Goal: Information Seeking & Learning: Learn about a topic

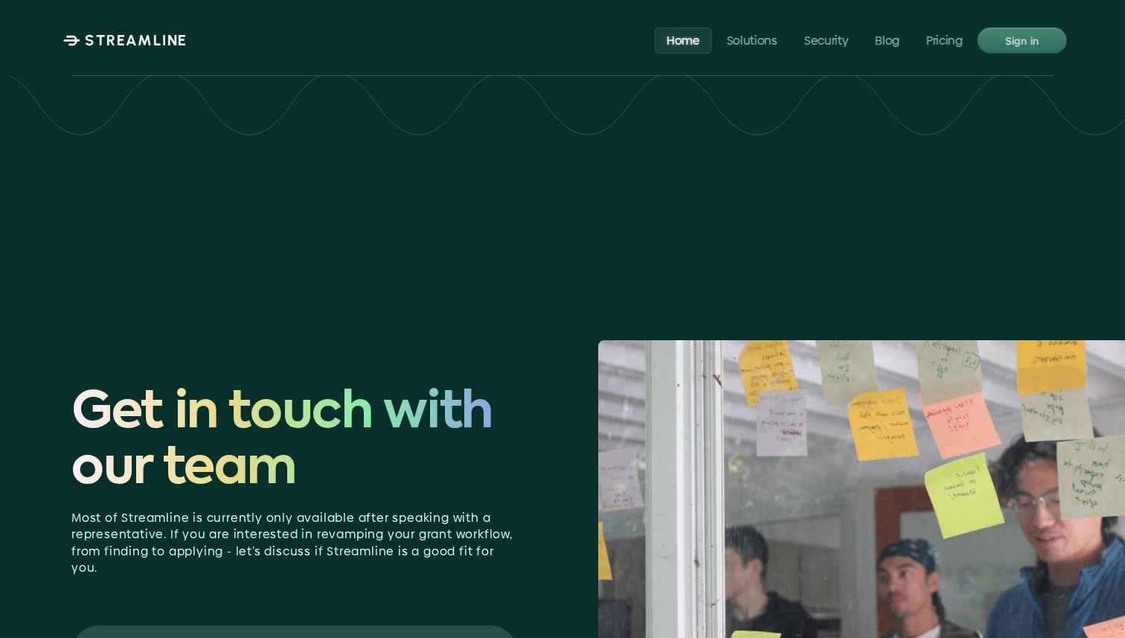
scroll to position [6286, 0]
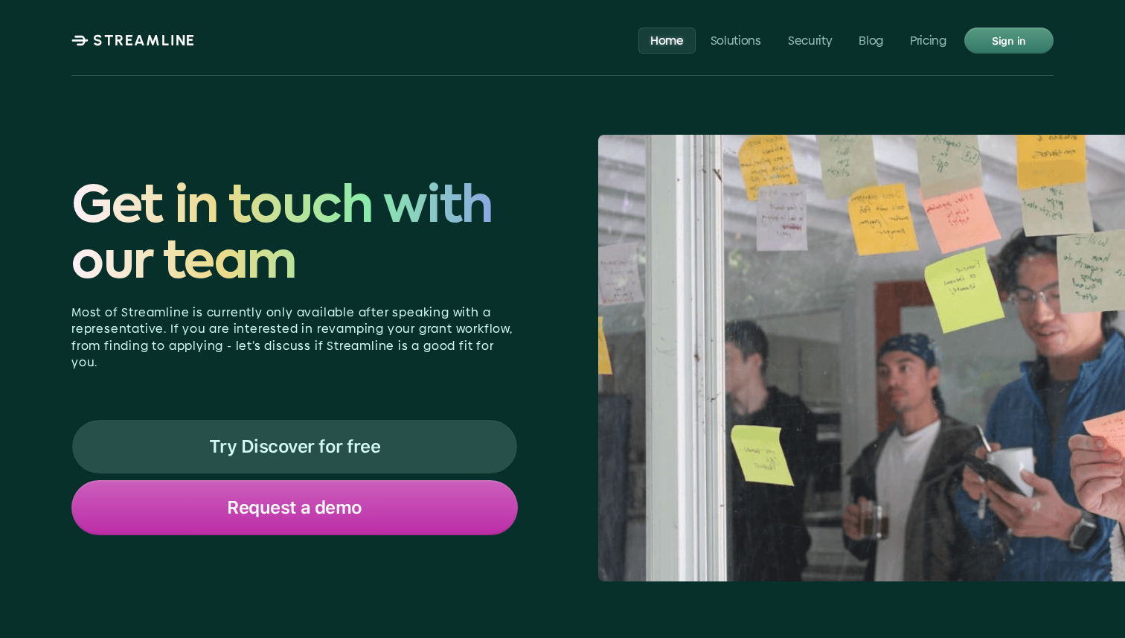
scroll to position [6449, 0]
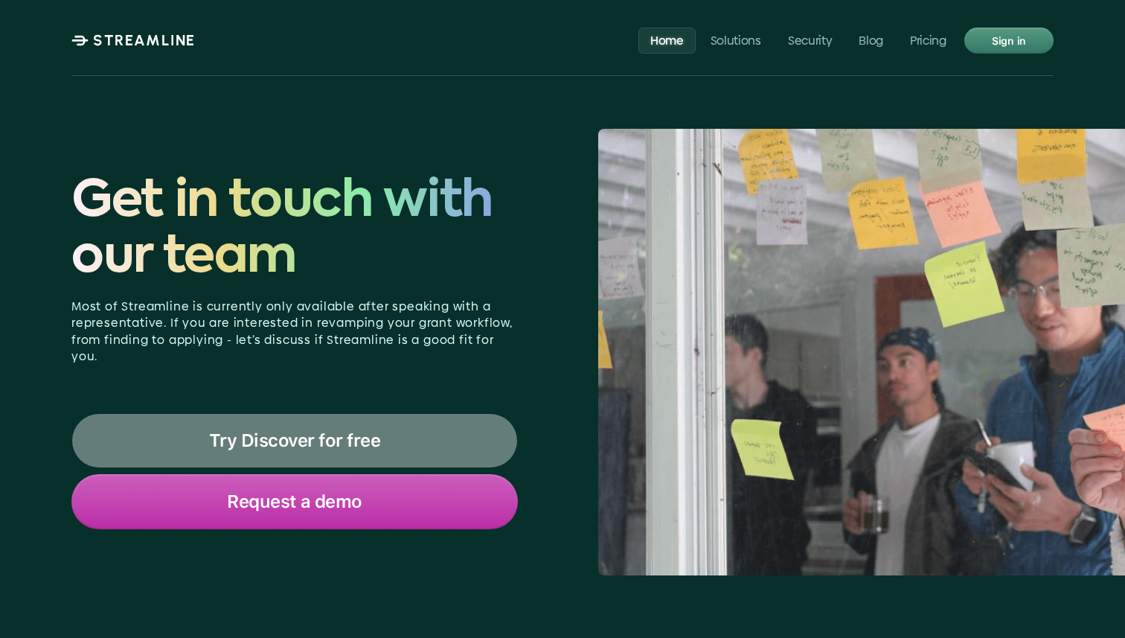
click at [357, 431] on p "Try Discover for free" at bounding box center [295, 440] width 172 height 19
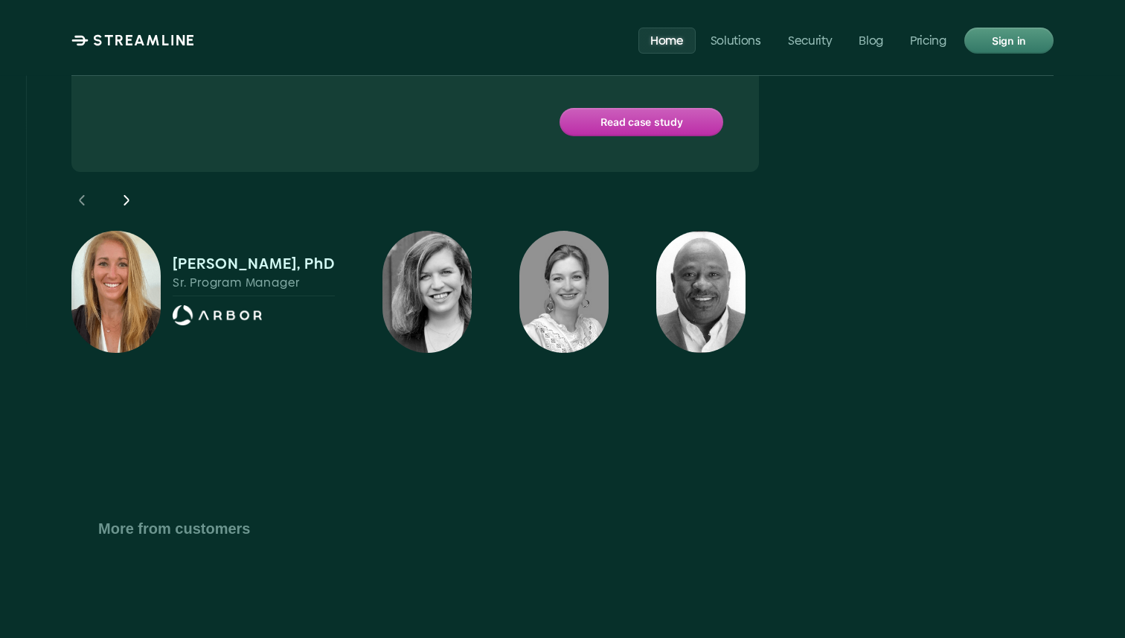
scroll to position [5412, 0]
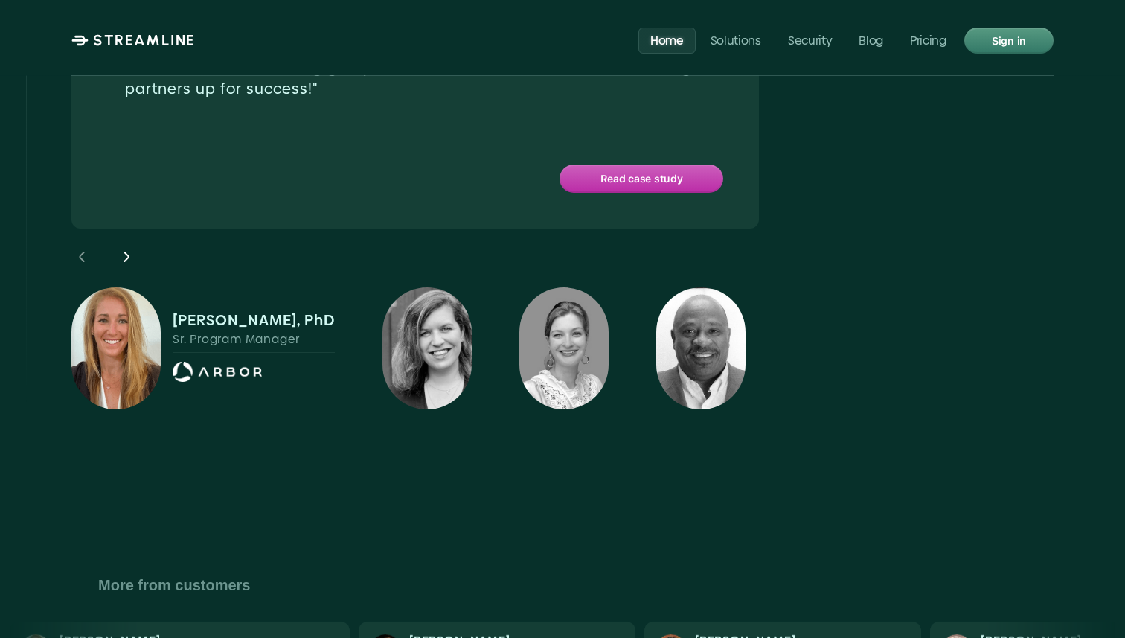
click at [155, 42] on p "STREAMLINE" at bounding box center [144, 40] width 103 height 18
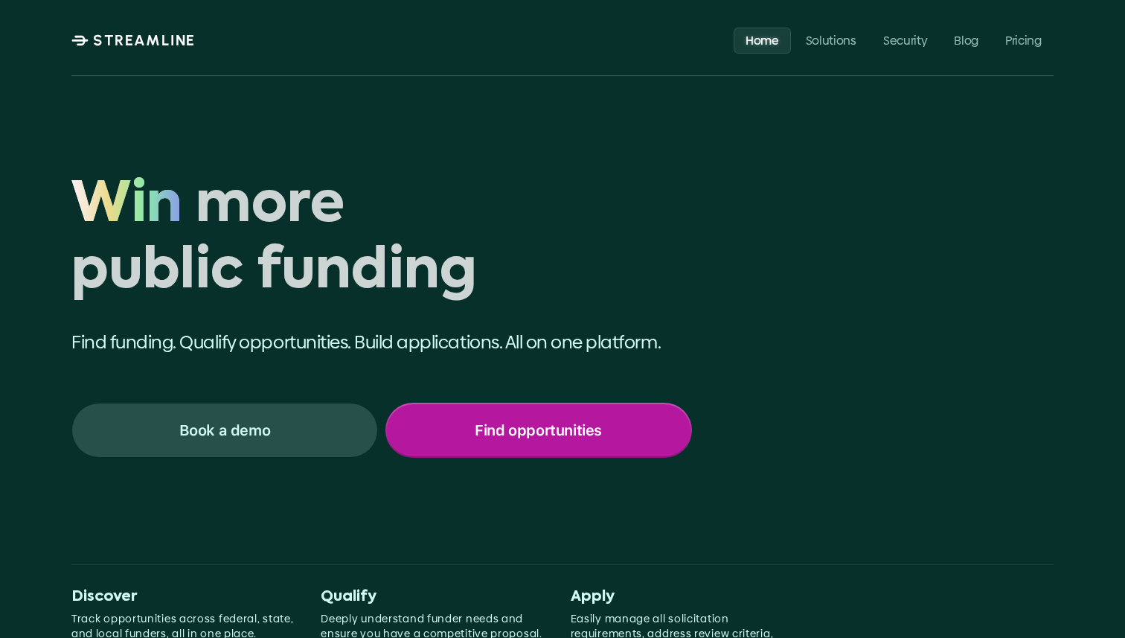
click at [446, 429] on div "Find opportunities" at bounding box center [539, 430] width 304 height 52
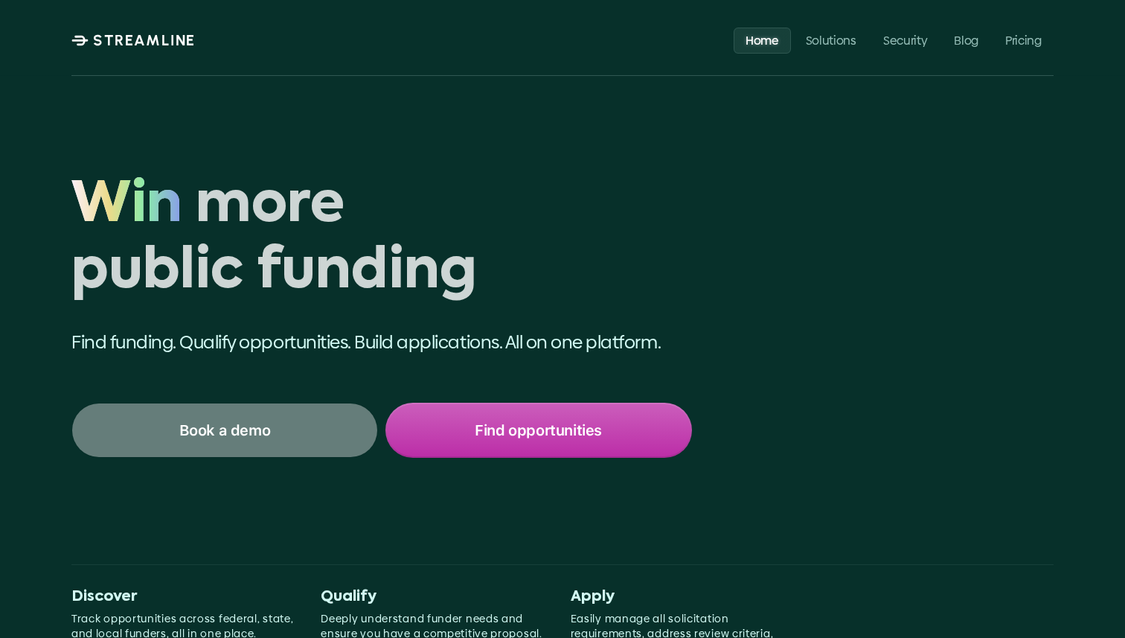
click at [192, 415] on div "Book a demo" at bounding box center [224, 430] width 305 height 54
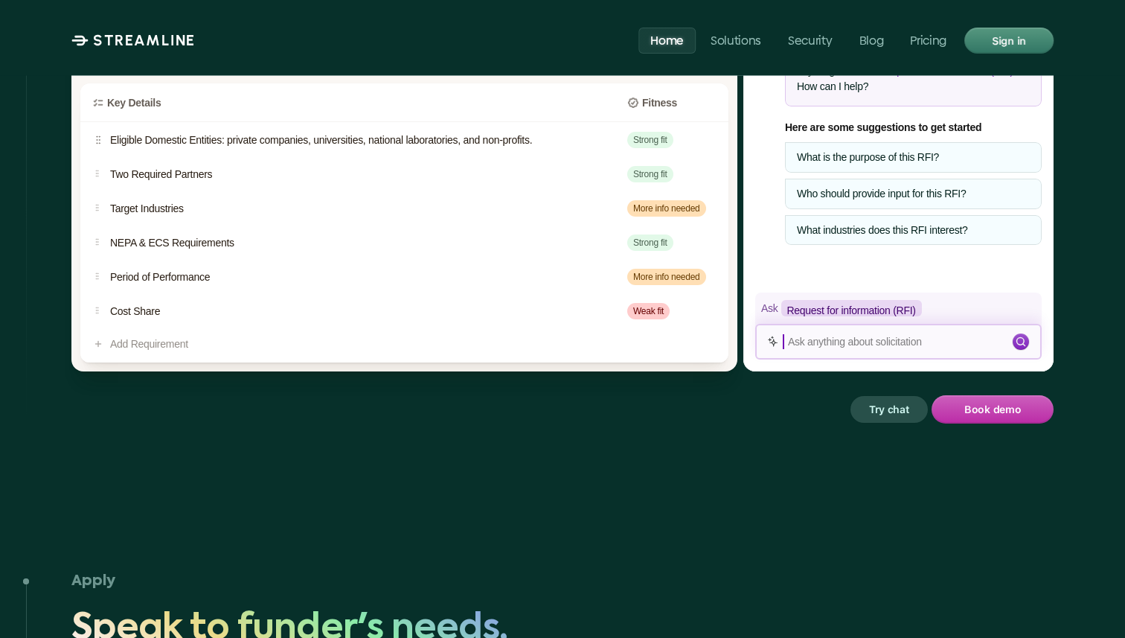
scroll to position [2533, 0]
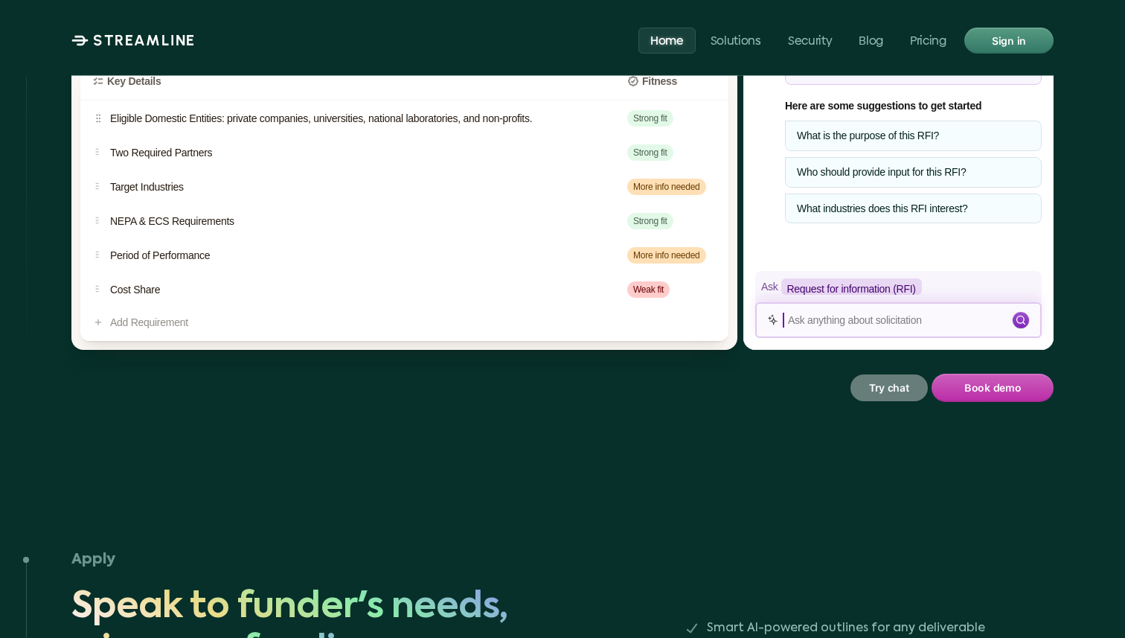
click at [891, 378] on p "Try chat" at bounding box center [889, 387] width 41 height 19
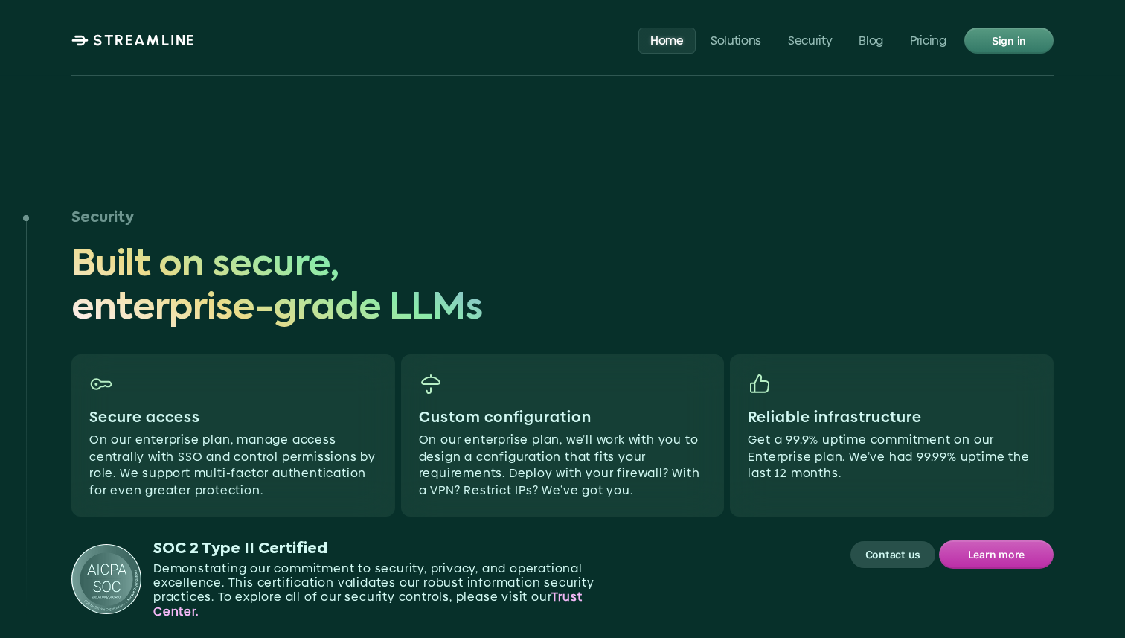
scroll to position [4344, 0]
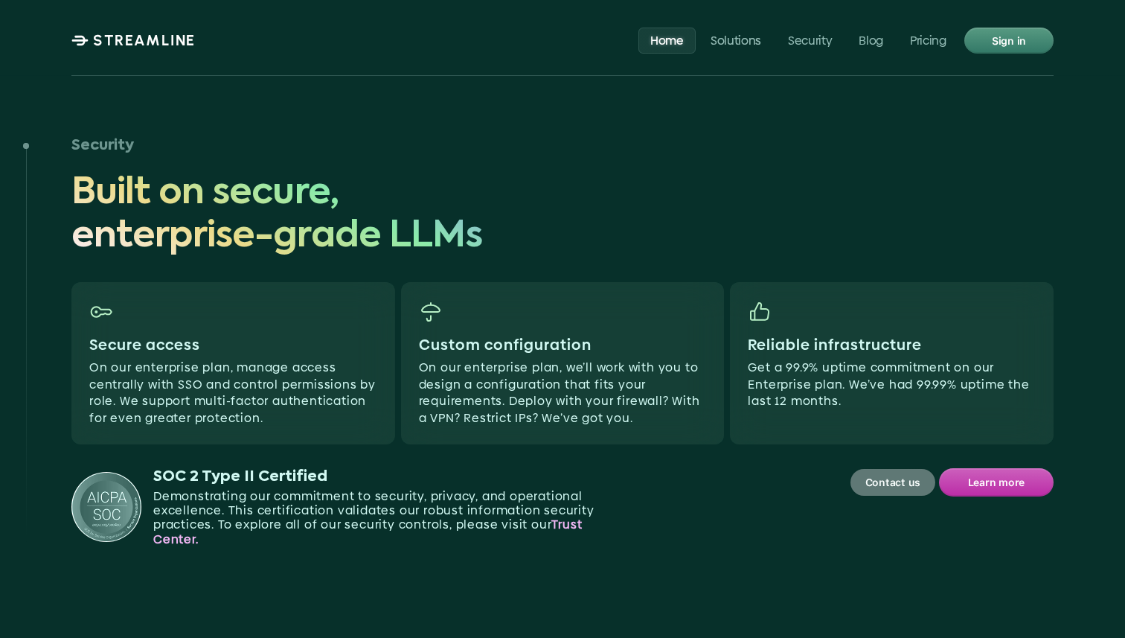
click at [887, 472] on p "Contact us" at bounding box center [892, 481] width 55 height 19
click at [897, 472] on p "Contact us" at bounding box center [892, 481] width 55 height 19
click at [997, 472] on p "Learn more" at bounding box center [996, 481] width 57 height 19
click at [167, 45] on p "STREAMLINE" at bounding box center [144, 40] width 103 height 18
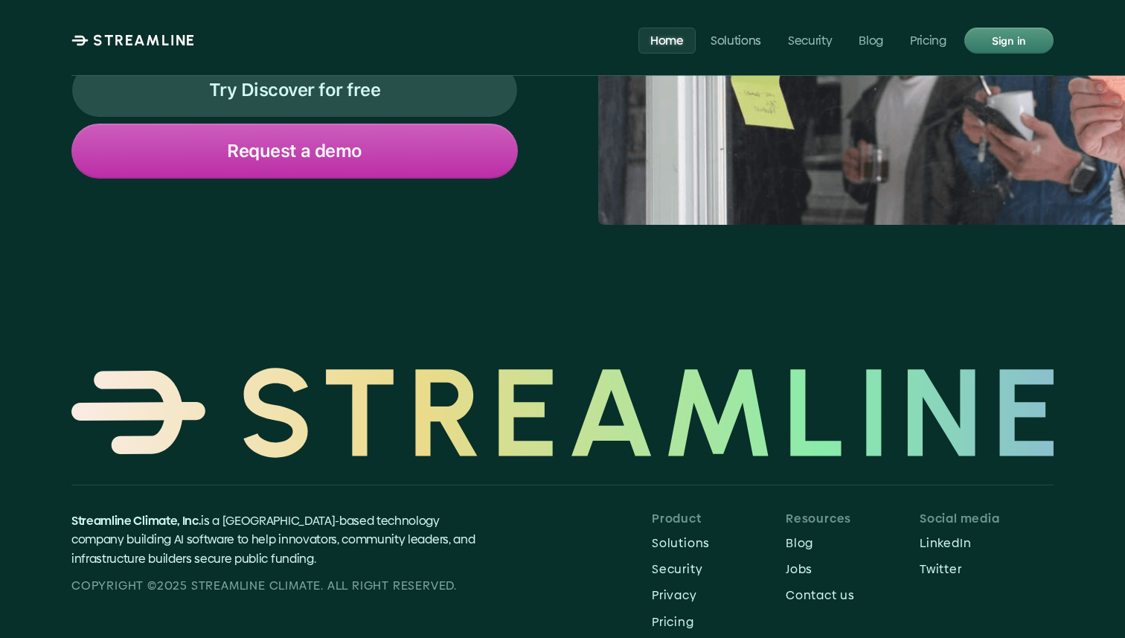
scroll to position [6449, 0]
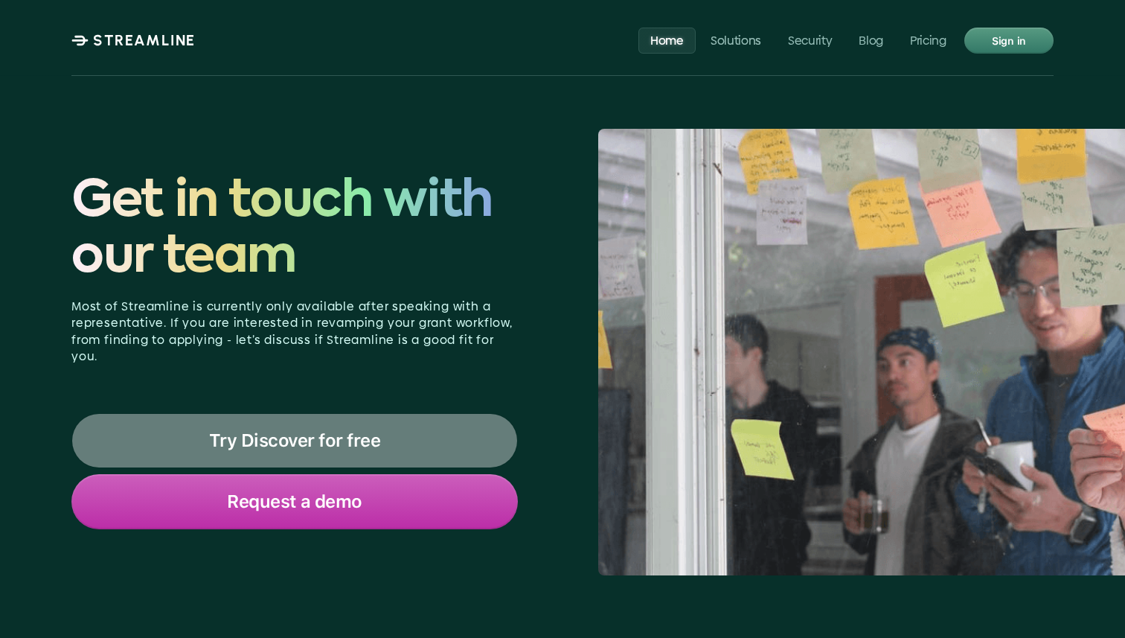
click at [400, 414] on div "Try Discover for free" at bounding box center [294, 441] width 445 height 54
